Goal: Information Seeking & Learning: Learn about a topic

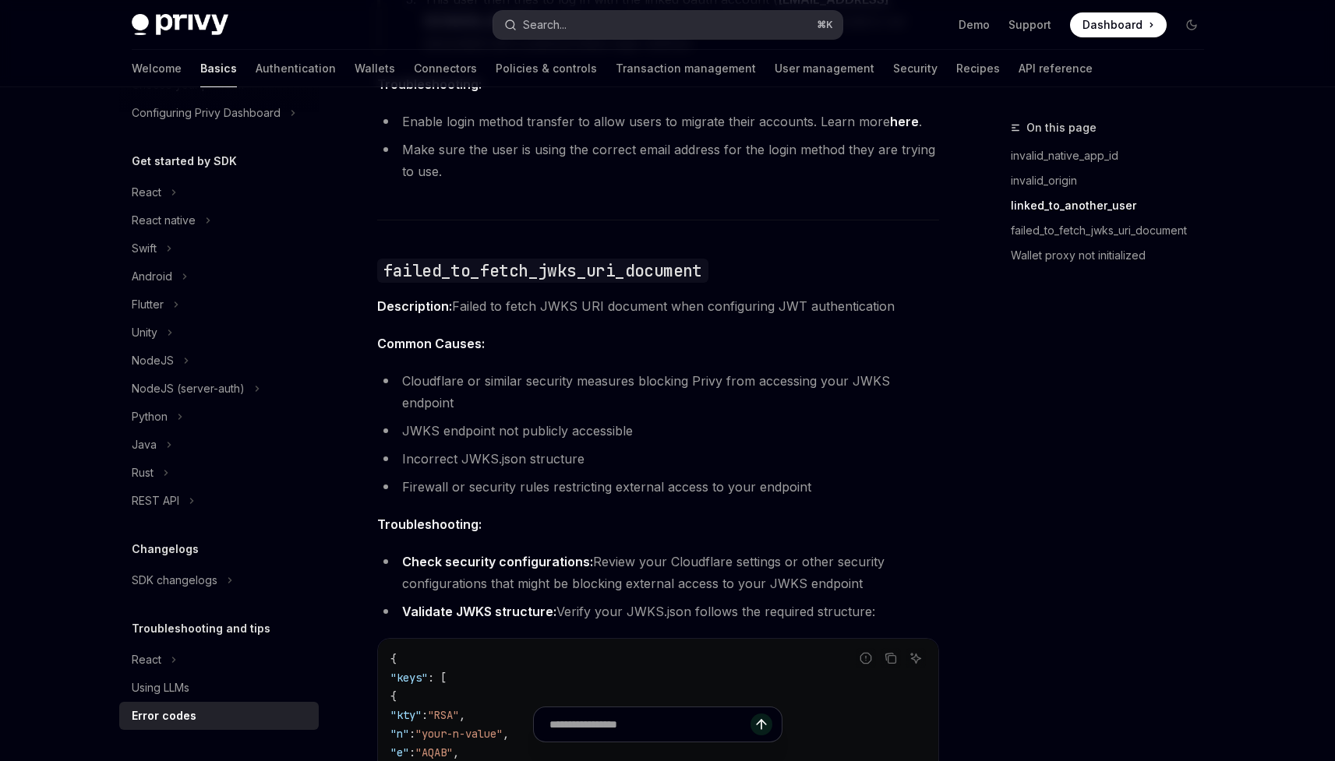
click at [534, 29] on div "Search..." at bounding box center [545, 25] width 44 height 19
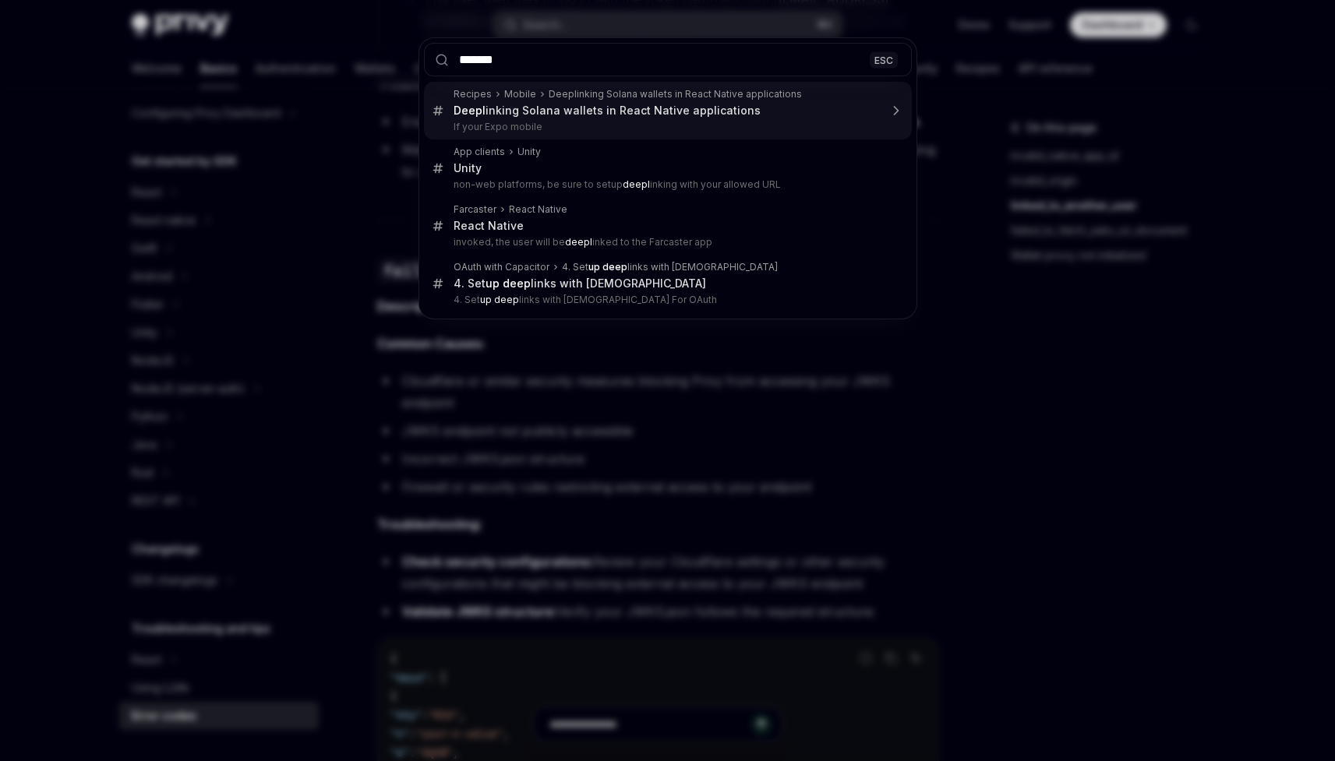
type input "********"
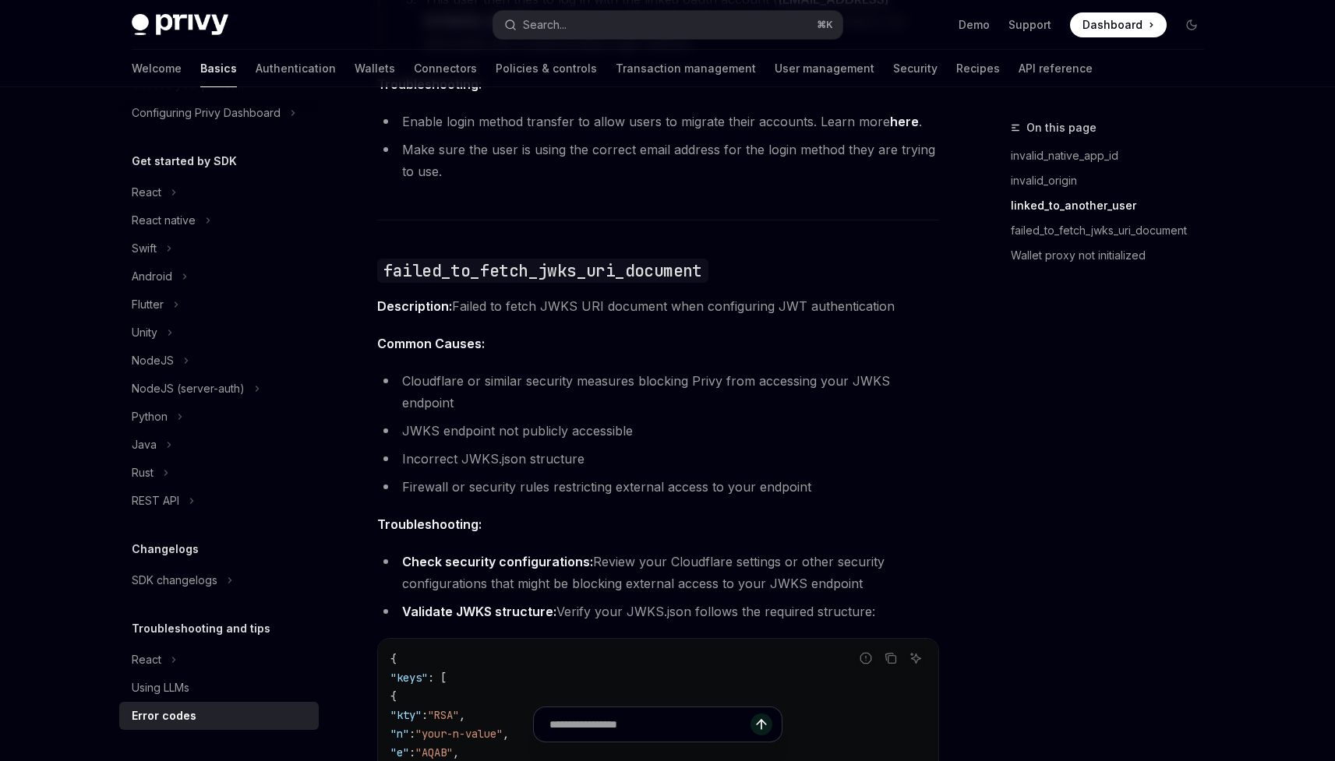
type textarea "*"
